Goal: Task Accomplishment & Management: Manage account settings

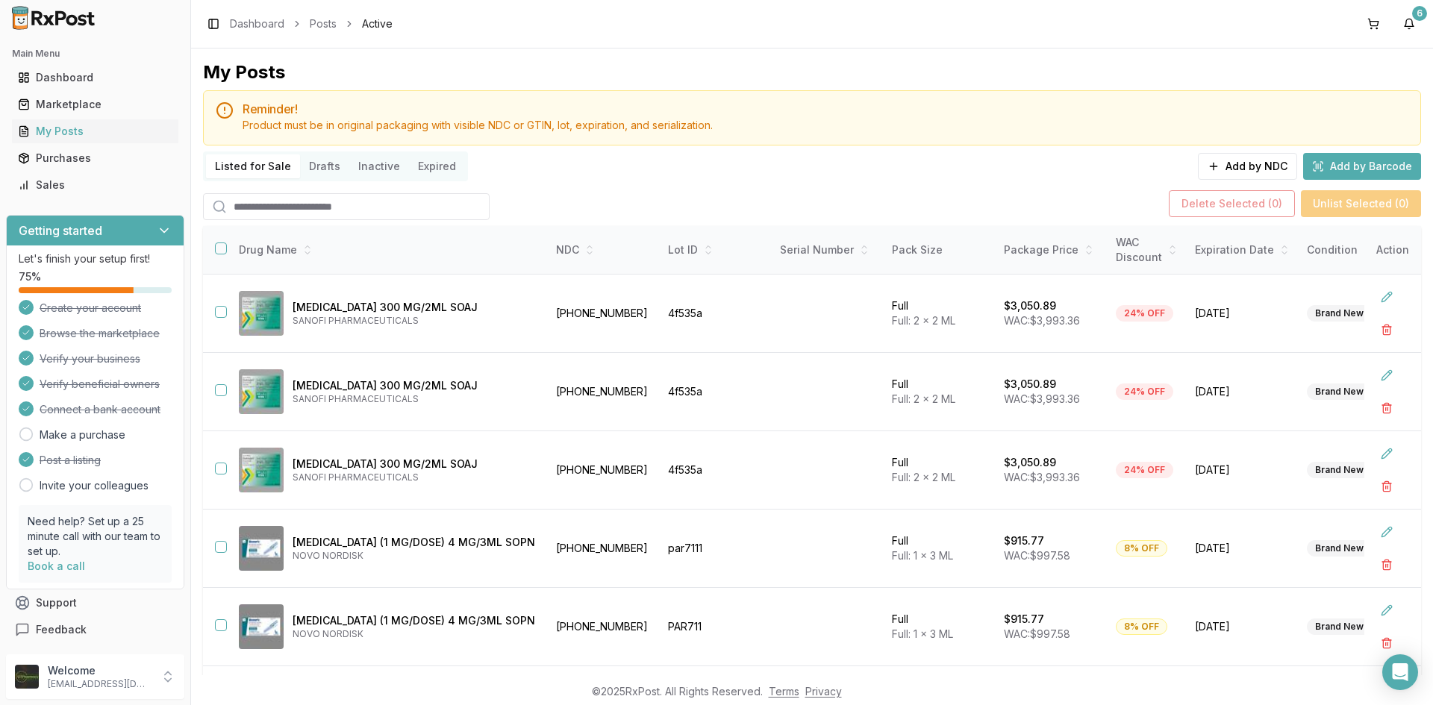
click at [92, 200] on div "Main Menu Dashboard Marketplace My Posts Purchases Sales" at bounding box center [95, 119] width 190 height 167
click at [92, 190] on div "Sales" at bounding box center [95, 185] width 155 height 15
